Goal: Transaction & Acquisition: Purchase product/service

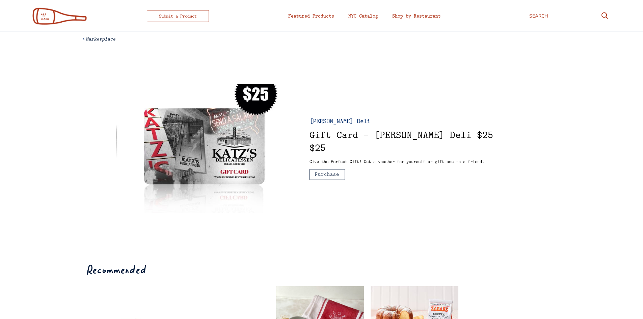
click at [100, 40] on em "Marketplace" at bounding box center [101, 38] width 30 height 7
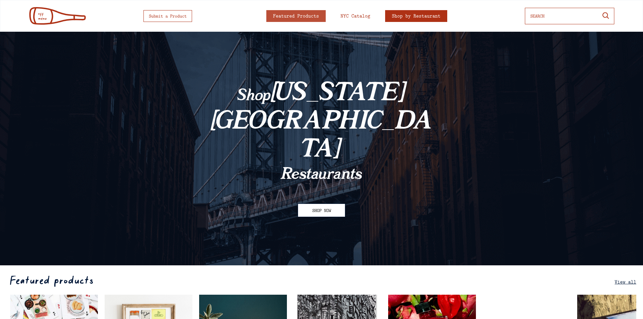
click at [547, 18] on input "input" at bounding box center [564, 16] width 66 height 12
type input "K"
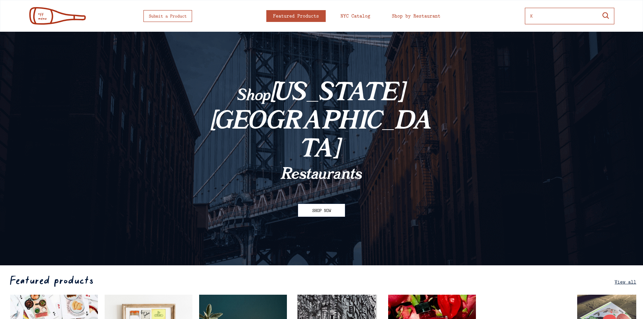
select select
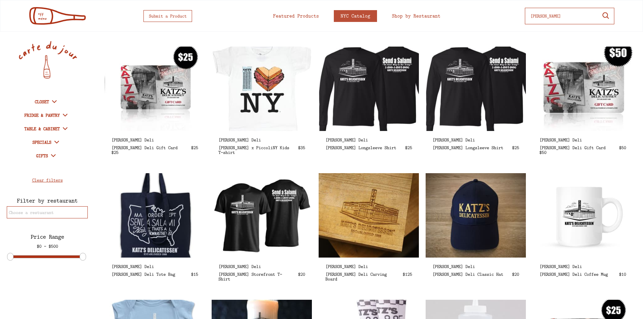
type input "Katz"
click at [592, 114] on img at bounding box center [584, 88] width 116 height 97
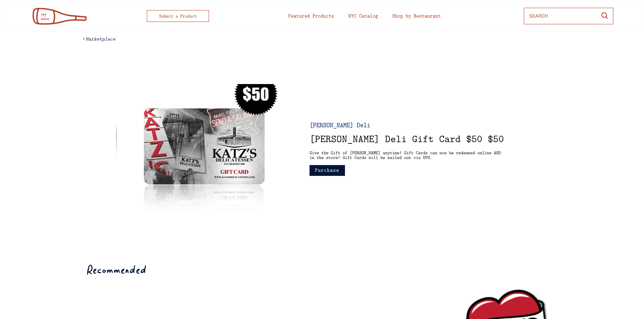
click at [336, 172] on button "Purchase" at bounding box center [327, 170] width 35 height 11
